Goal: Find contact information: Find contact information

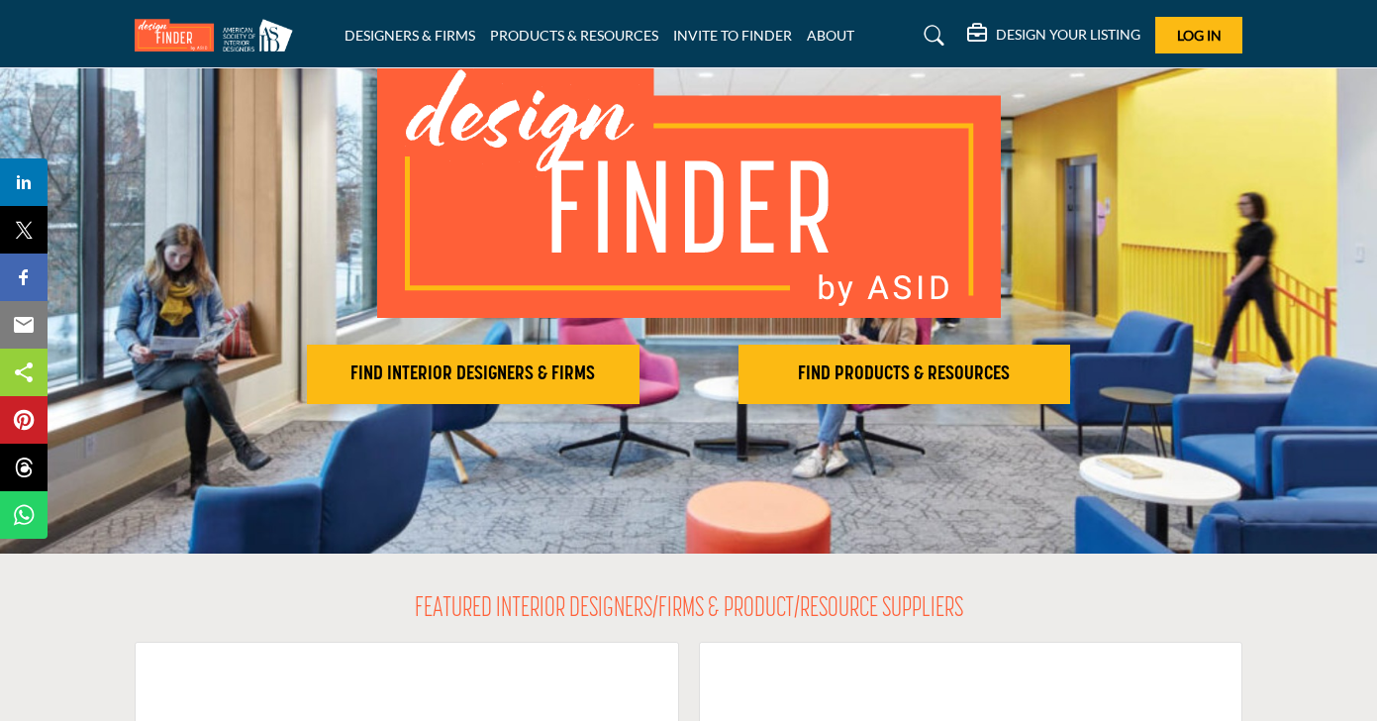
scroll to position [153, 0]
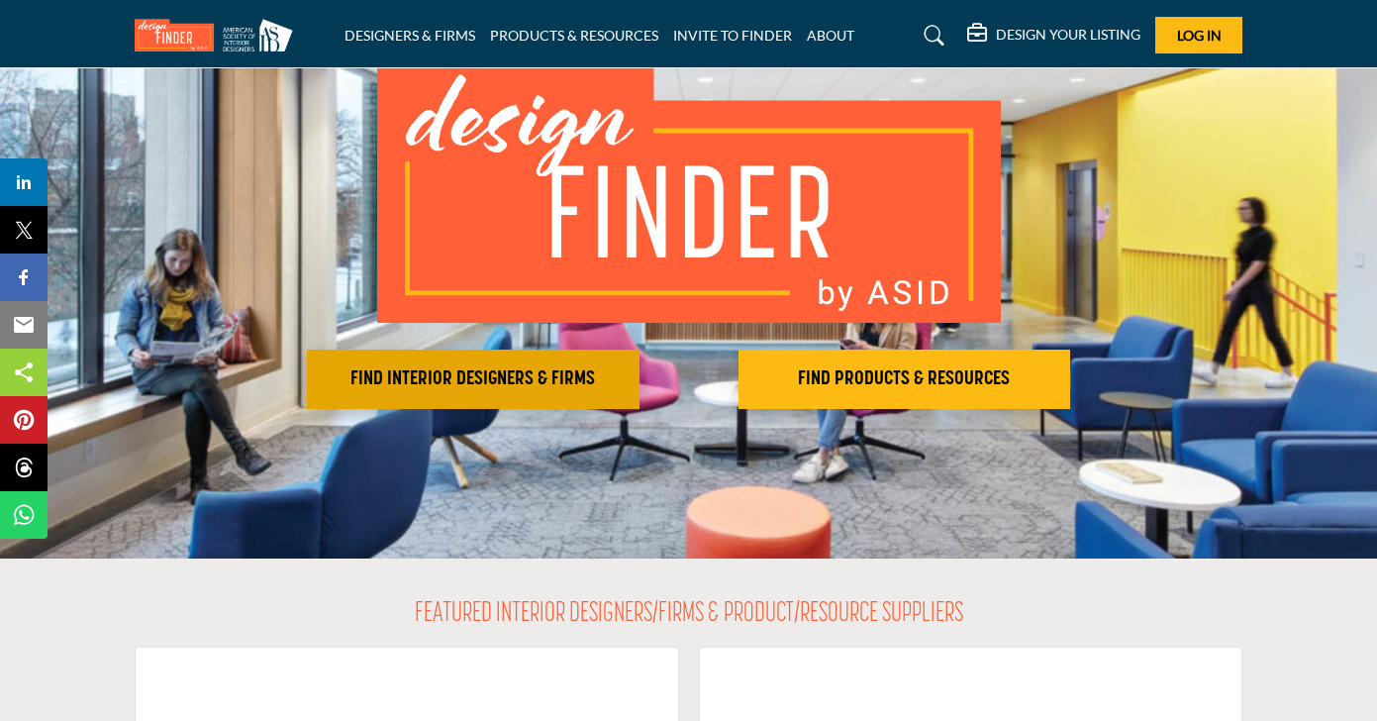
click at [423, 403] on button "FIND INTERIOR DESIGNERS & FIRMS" at bounding box center [473, 379] width 333 height 59
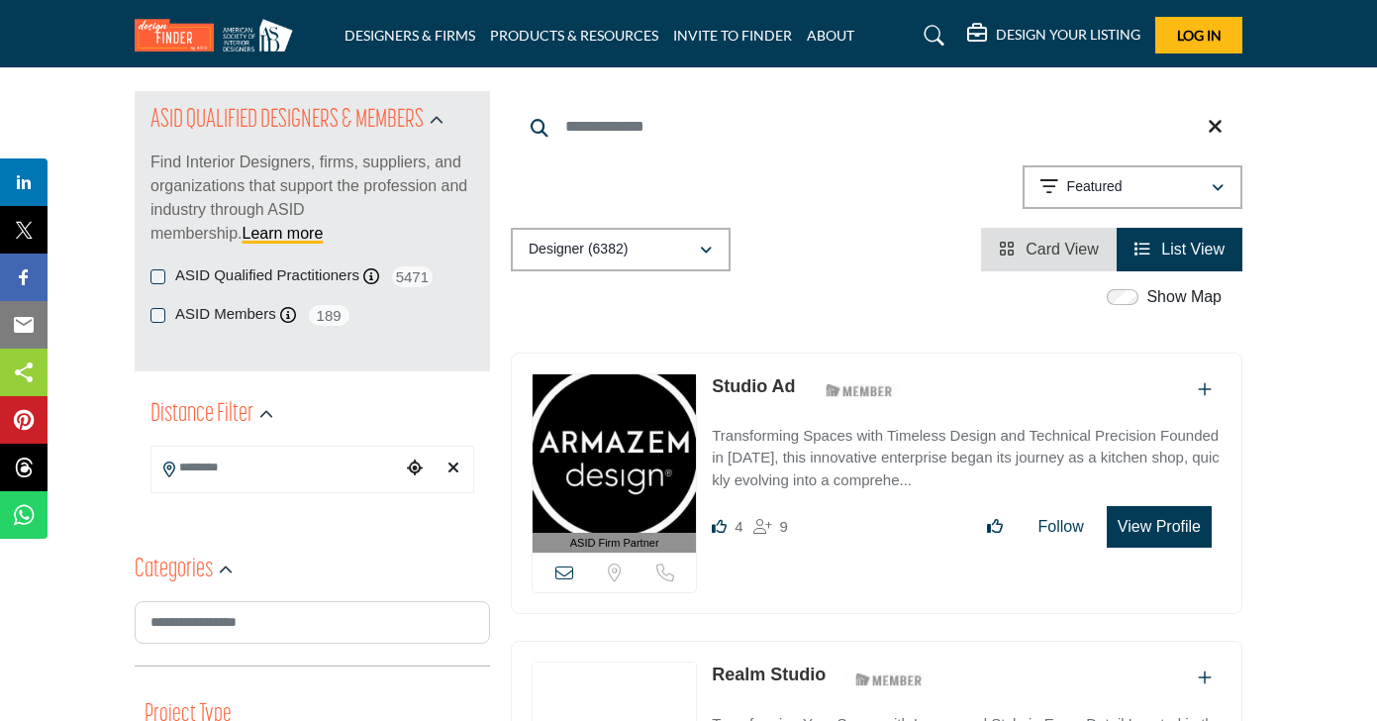
scroll to position [197, 0]
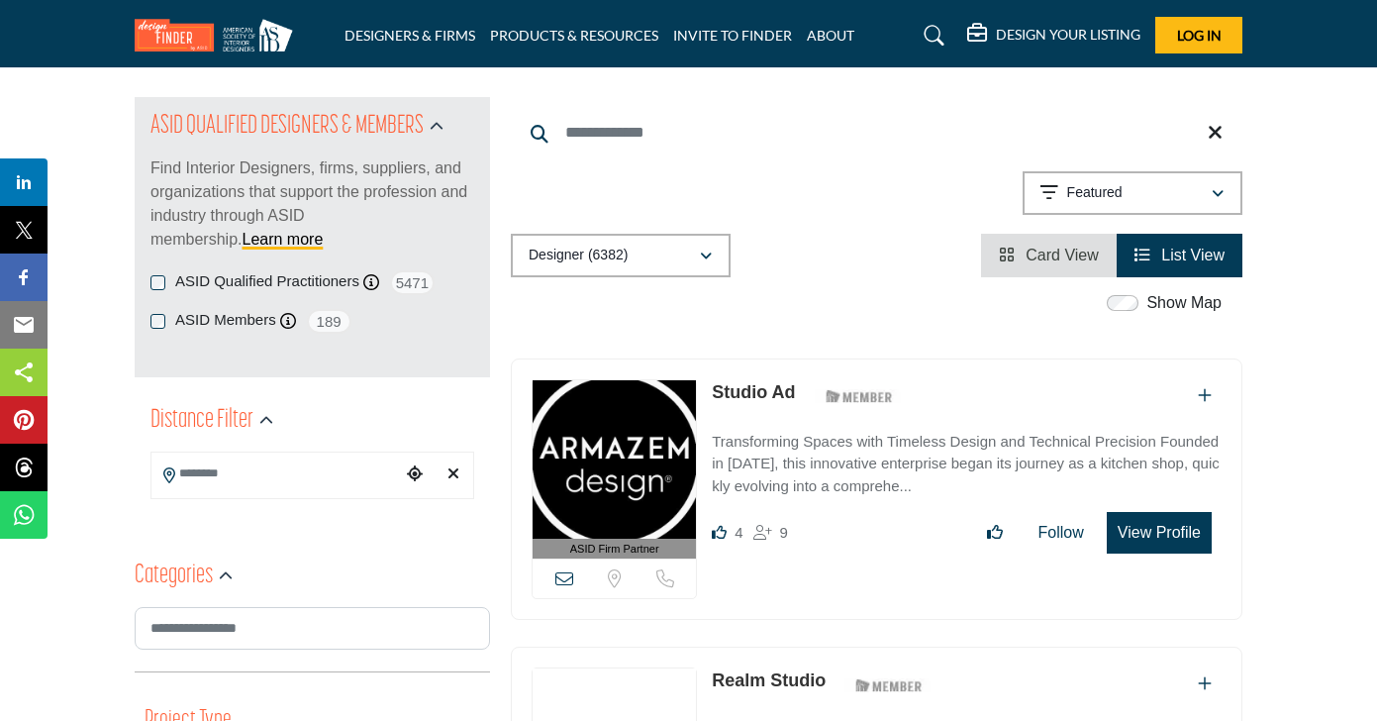
click at [747, 388] on link "Studio Ad" at bounding box center [753, 392] width 83 height 20
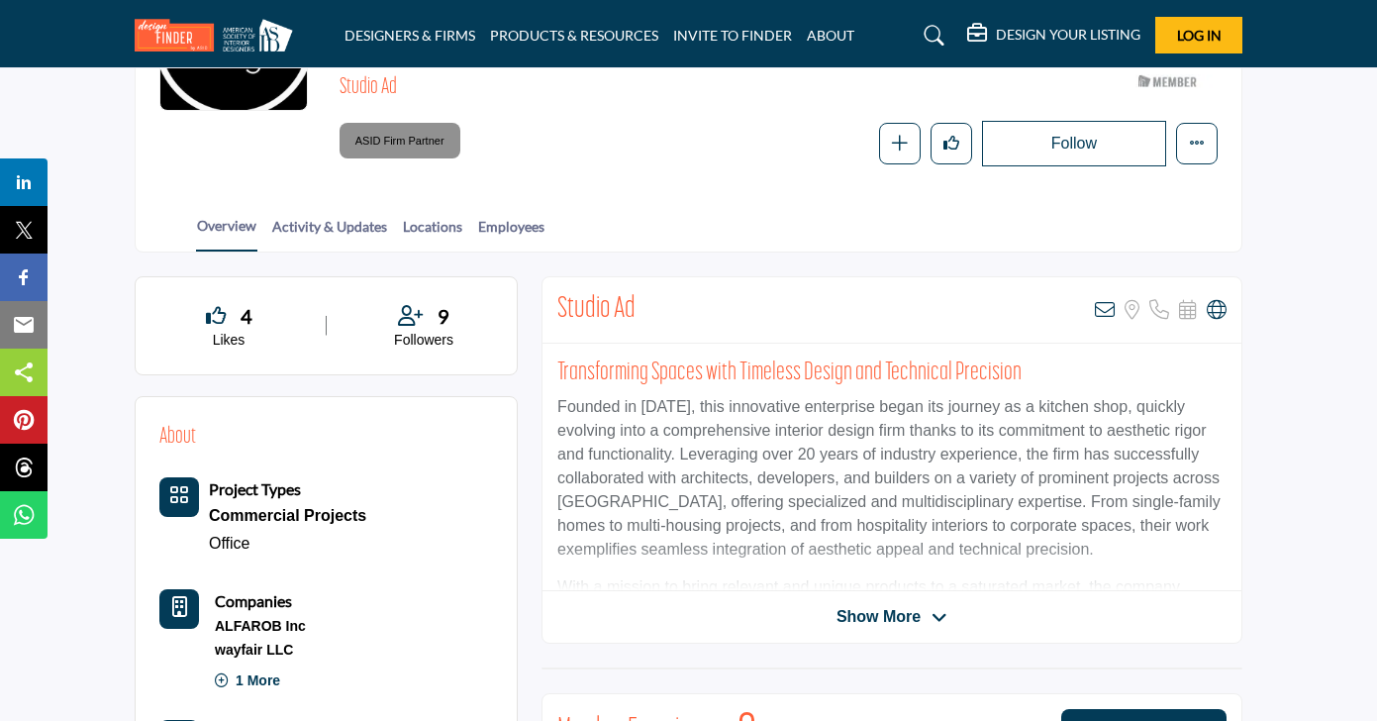
scroll to position [264, 0]
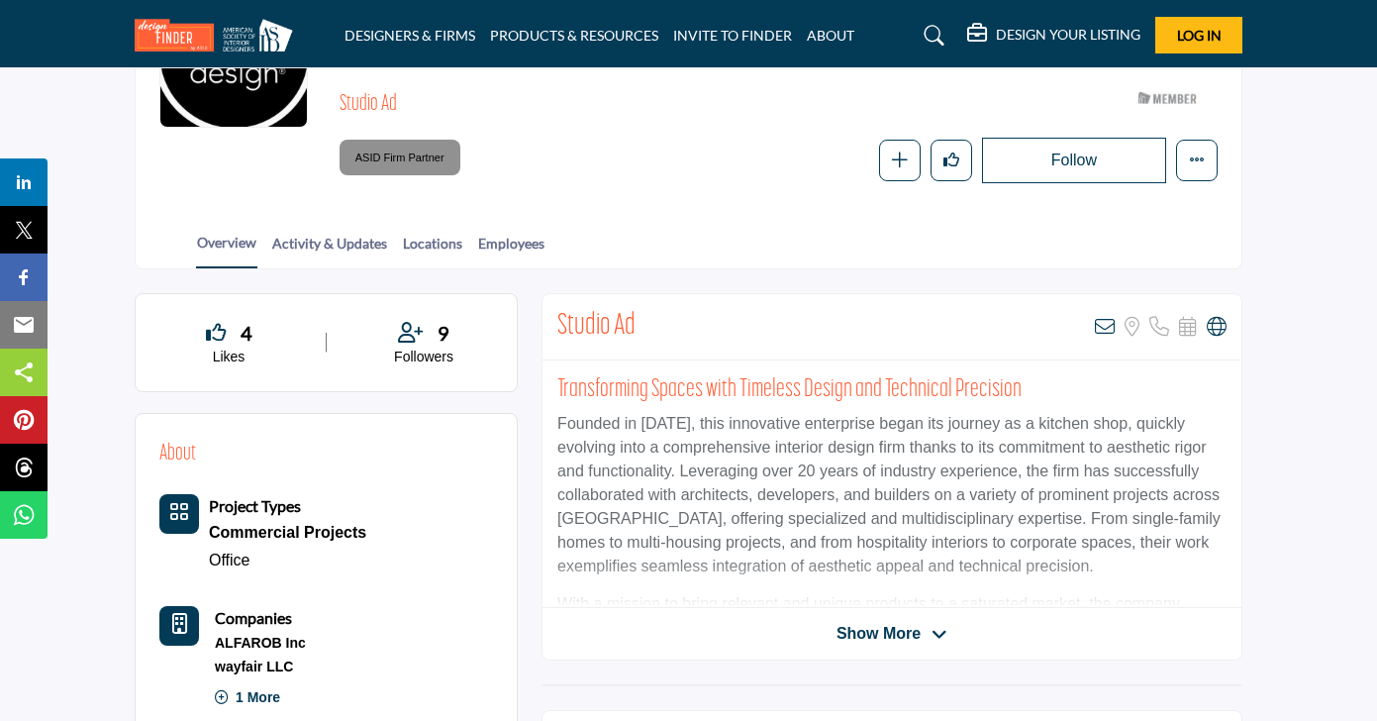
click at [913, 627] on span "Show More" at bounding box center [879, 634] width 84 height 24
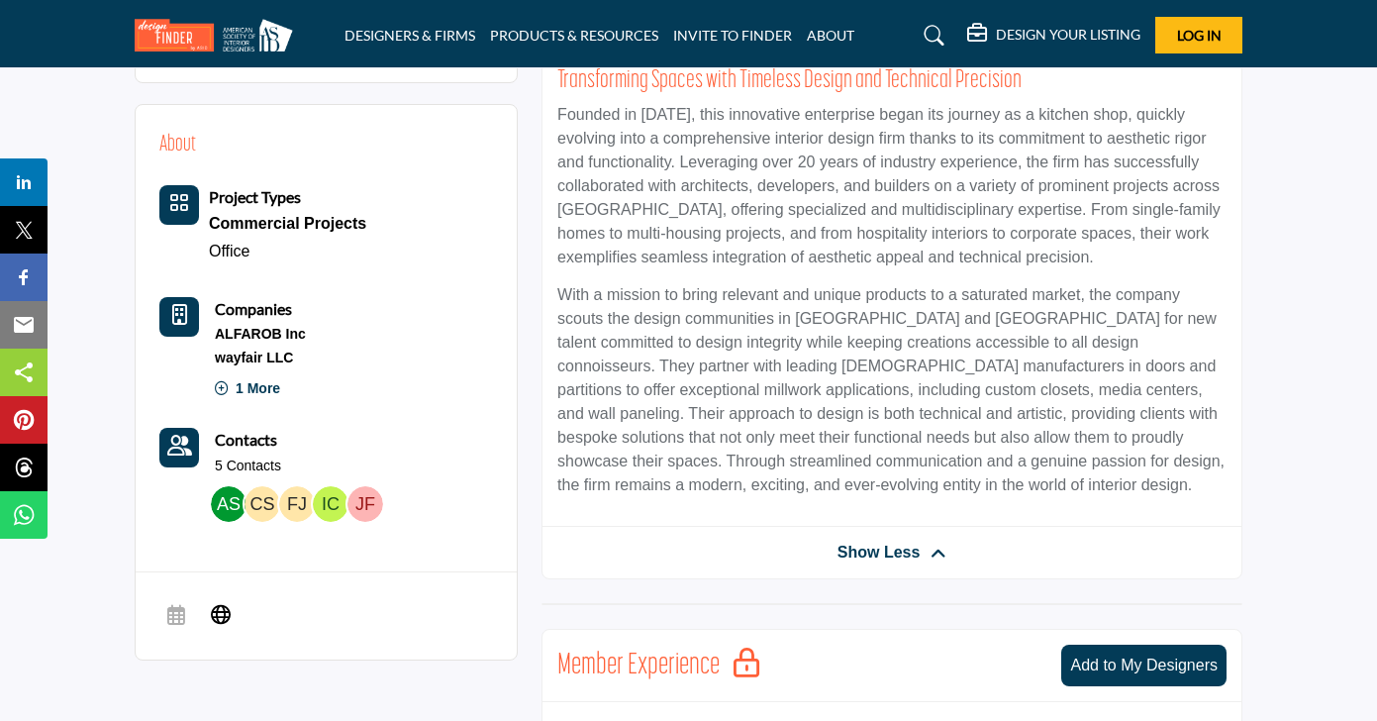
scroll to position [589, 0]
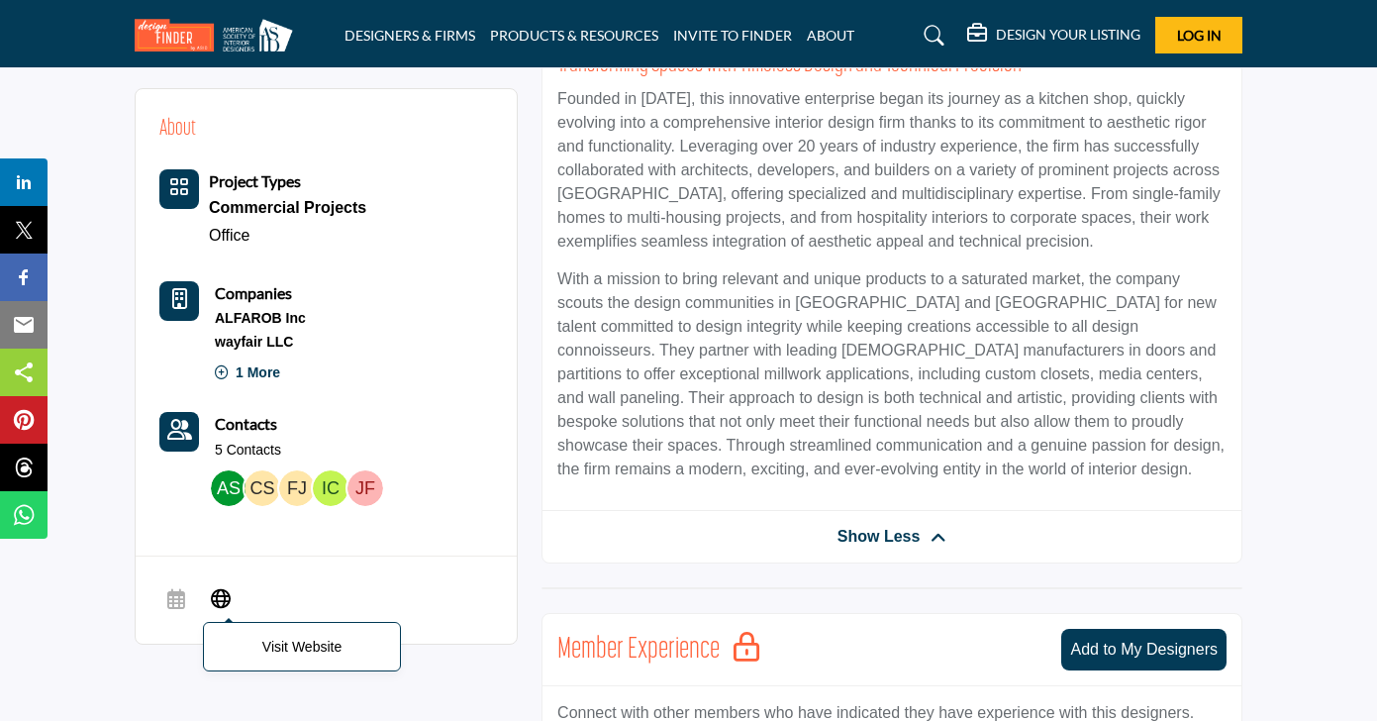
click at [221, 585] on icon at bounding box center [221, 597] width 20 height 24
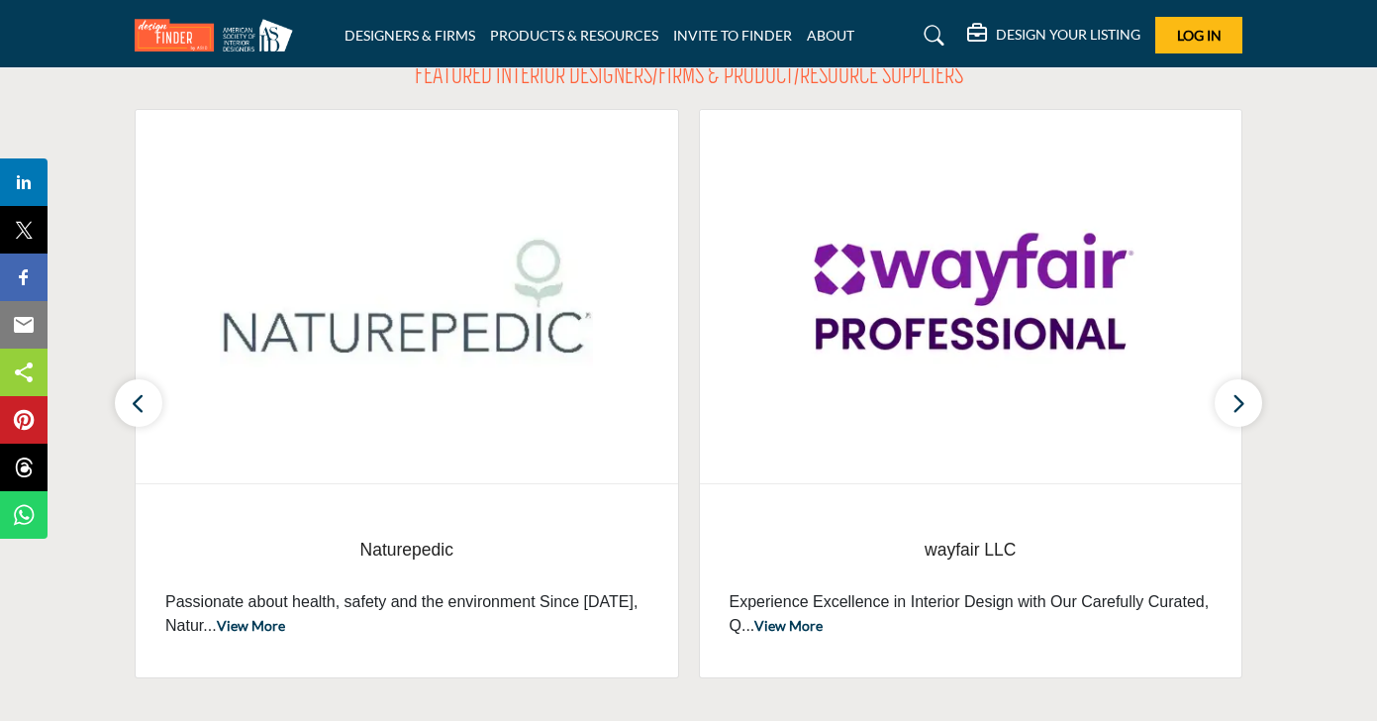
scroll to position [713, 0]
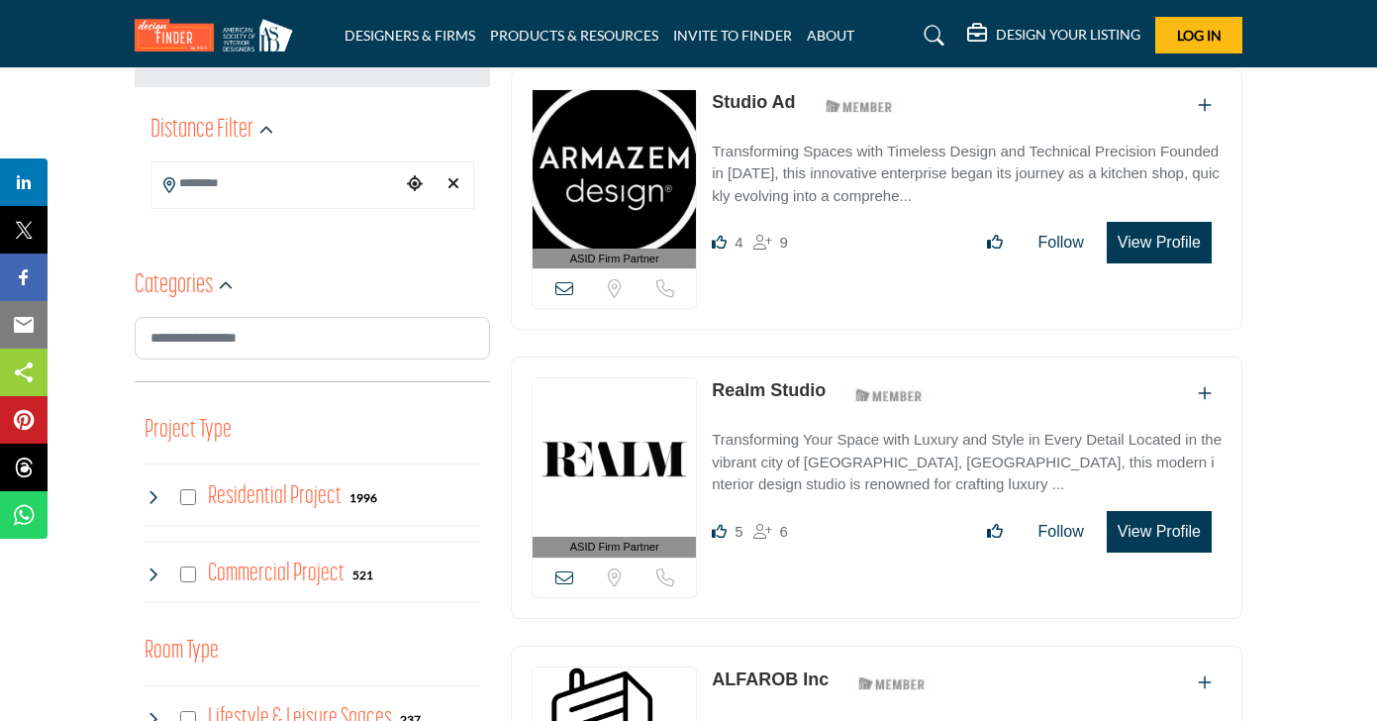
scroll to position [549, 0]
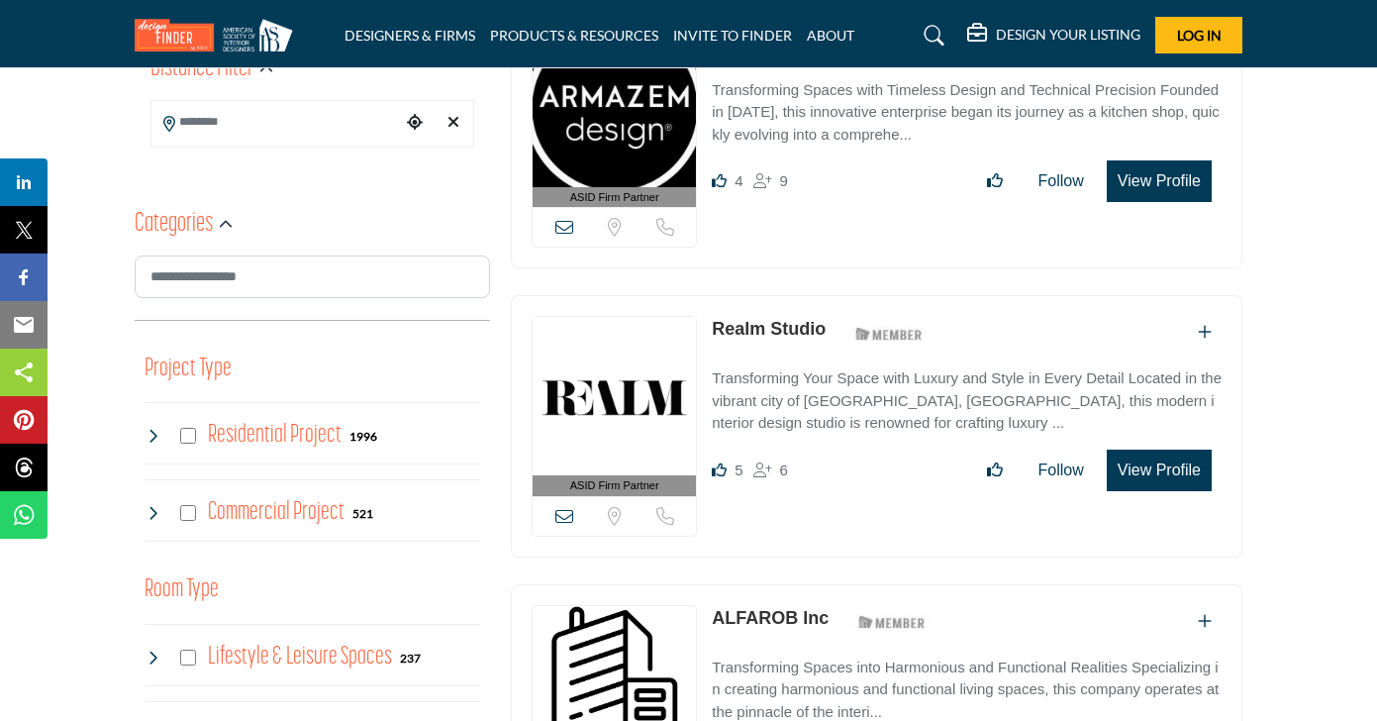
click at [774, 329] on link "Realm Studio" at bounding box center [769, 329] width 114 height 20
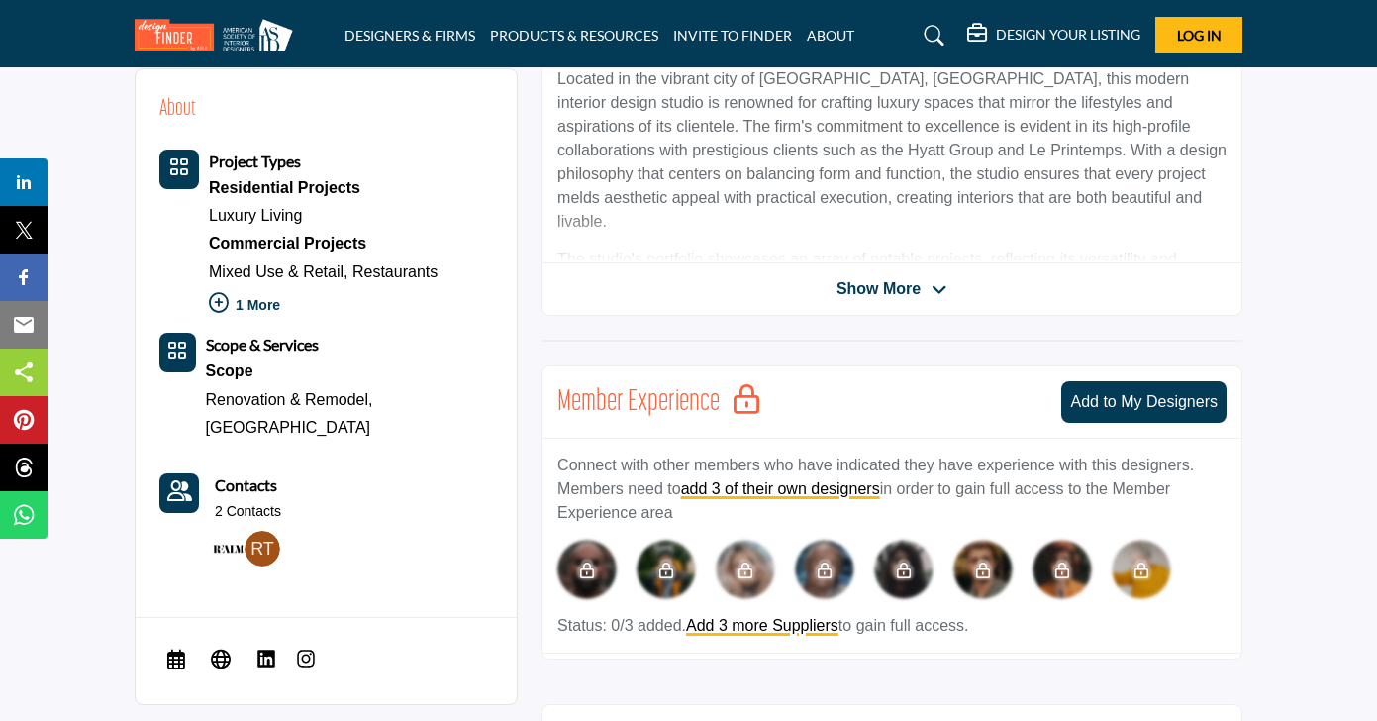
scroll to position [634, 0]
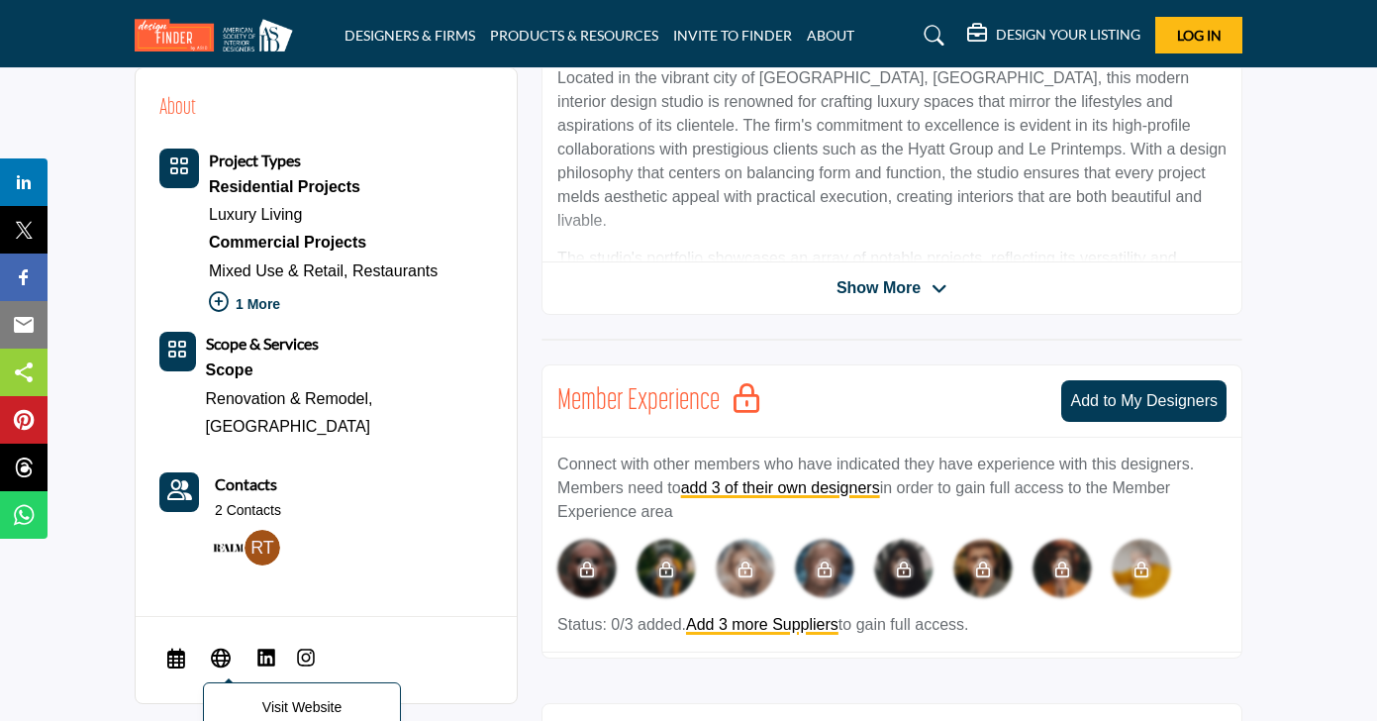
click at [223, 646] on icon at bounding box center [221, 658] width 20 height 24
